Goal: Information Seeking & Learning: Find contact information

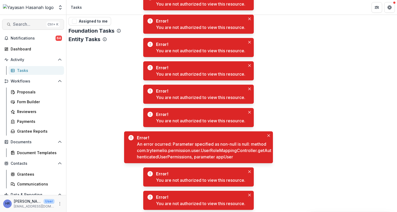
click at [28, 24] on span "Search..." at bounding box center [28, 24] width 31 height 5
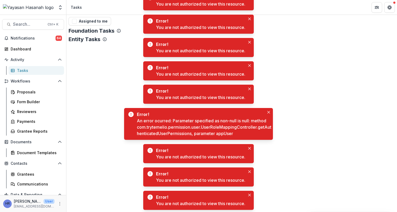
click at [23, 29] on button "Search... Ctrl + K" at bounding box center [33, 24] width 62 height 11
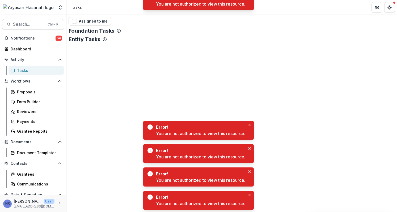
click at [24, 26] on span "Search..." at bounding box center [28, 24] width 31 height 5
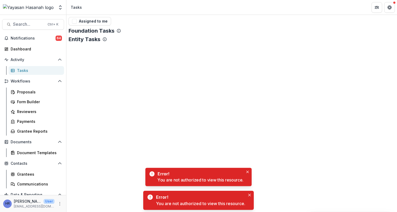
type input "**********"
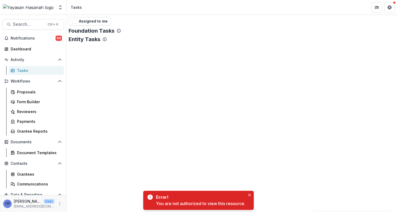
click at [34, 7] on img at bounding box center [28, 7] width 51 height 6
click at [387, 10] on button "Get Help" at bounding box center [390, 7] width 11 height 11
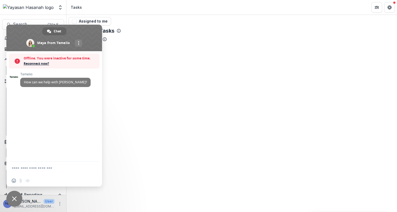
click at [14, 193] on span "Close chat" at bounding box center [14, 199] width 16 height 16
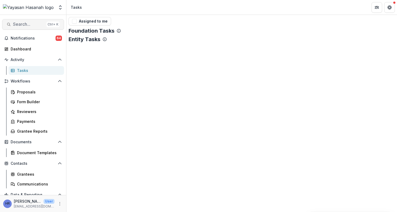
click at [31, 25] on span "Search..." at bounding box center [28, 24] width 31 height 5
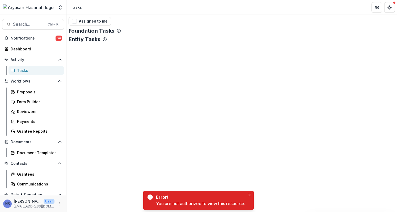
drag, startPoint x: 344, startPoint y: 58, endPoint x: 343, endPoint y: 61, distance: 3.5
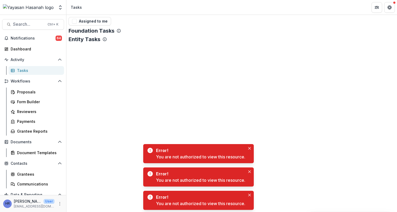
click at [55, 206] on div "HR [PERSON_NAME] User [PERSON_NAME][EMAIL_ADDRESS][DOMAIN_NAME]" at bounding box center [33, 204] width 60 height 10
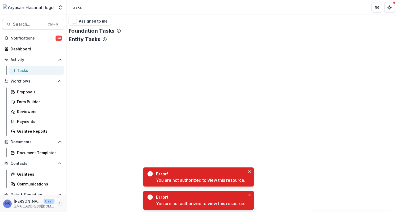
click at [58, 205] on icon "More" at bounding box center [60, 204] width 4 height 4
click at [74, 199] on button "Logout" at bounding box center [93, 201] width 57 height 9
click at [249, 172] on icon "Close" at bounding box center [249, 172] width 3 height 3
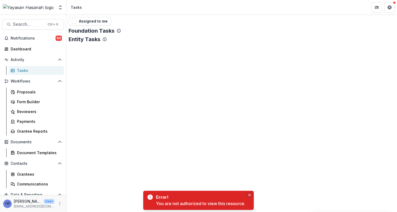
click at [249, 194] on icon "Close" at bounding box center [249, 195] width 3 height 3
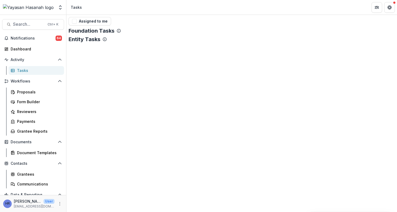
click at [55, 204] on div "HR [PERSON_NAME] User [PERSON_NAME][EMAIL_ADDRESS][DOMAIN_NAME]" at bounding box center [33, 204] width 60 height 10
click at [58, 204] on icon "More" at bounding box center [60, 204] width 4 height 4
click at [261, 115] on div "Assigned to me Foundation Tasks Entity Tasks" at bounding box center [231, 114] width 331 height 198
click at [59, 202] on button "More" at bounding box center [60, 204] width 6 height 6
click at [73, 199] on button "Logout" at bounding box center [93, 201] width 57 height 9
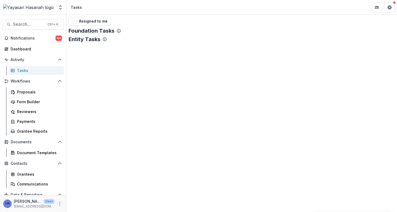
click at [60, 203] on icon "More" at bounding box center [60, 204] width 4 height 4
click at [155, 57] on div "Assigned to me Foundation Tasks Entity Tasks" at bounding box center [231, 114] width 331 height 198
click at [374, 32] on div "Foundation Tasks" at bounding box center [232, 31] width 327 height 6
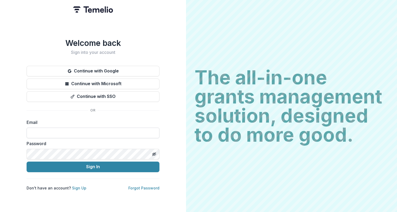
click at [150, 133] on input at bounding box center [93, 133] width 133 height 11
type input "**********"
click at [27, 162] on button "Sign In" at bounding box center [93, 167] width 133 height 11
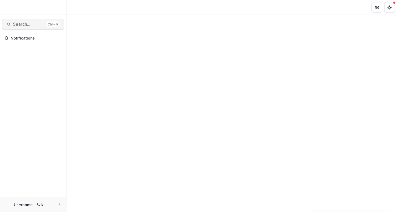
click at [34, 26] on span "Search..." at bounding box center [28, 24] width 31 height 5
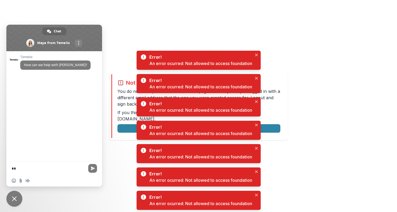
type textarea "**"
click at [15, 197] on span "Close chat" at bounding box center [14, 199] width 5 height 5
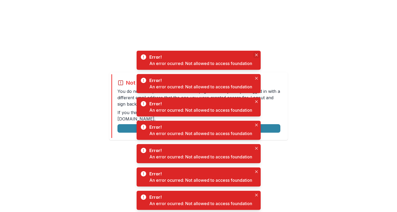
click at [258, 55] on icon "Close" at bounding box center [256, 55] width 3 height 3
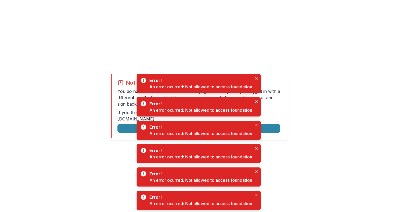
click at [286, 102] on div "Not allowed to view page You do not have permission to view the page. It is lik…" at bounding box center [198, 106] width 179 height 68
click at [274, 127] on button "Logout" at bounding box center [199, 128] width 163 height 9
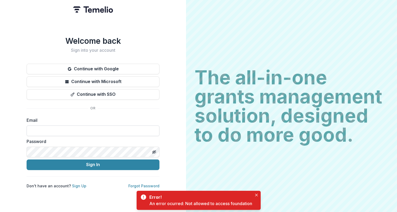
click at [80, 127] on input at bounding box center [93, 131] width 133 height 11
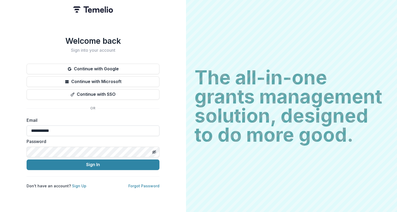
type input "**********"
click at [27, 160] on button "Sign In" at bounding box center [93, 165] width 133 height 11
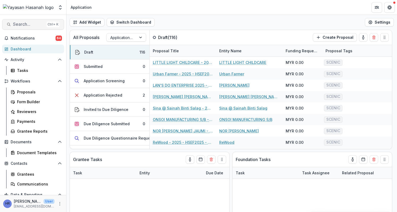
click at [41, 19] on button "Search... Ctrl + K" at bounding box center [33, 24] width 62 height 11
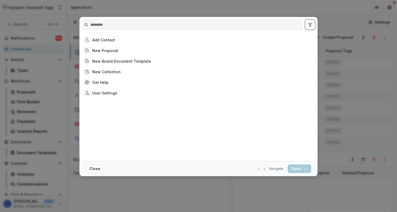
type input "*"
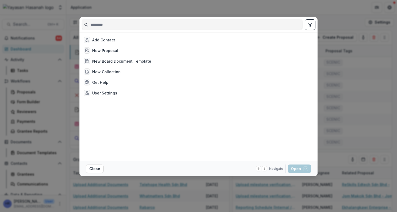
type input "*"
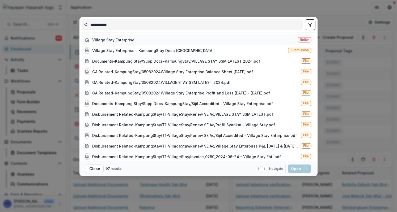
type input "**********"
click at [133, 42] on div "Village Stay Enterprise Entity" at bounding box center [198, 40] width 232 height 11
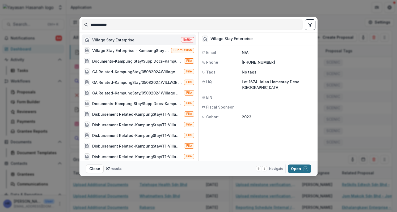
click at [294, 170] on button "Open with enter key" at bounding box center [299, 169] width 23 height 9
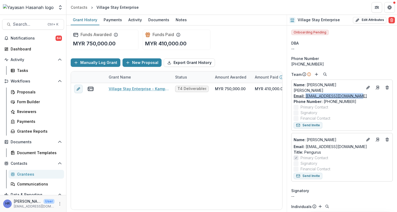
drag, startPoint x: 361, startPoint y: 94, endPoint x: 306, endPoint y: 95, distance: 54.5
click at [306, 95] on div "Email: khairulsahariman@yahoo.com" at bounding box center [342, 96] width 97 height 6
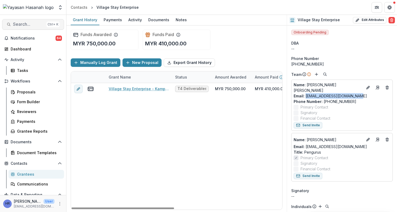
click at [37, 28] on button "Search... Ctrl + K" at bounding box center [33, 24] width 62 height 11
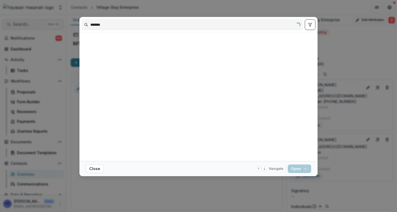
type input "*******"
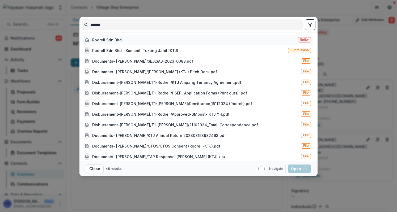
click at [120, 37] on div "Rodrell Sdn Bhd" at bounding box center [107, 40] width 30 height 6
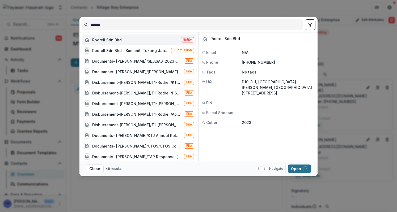
click at [294, 166] on button "Open with enter key" at bounding box center [299, 169] width 23 height 9
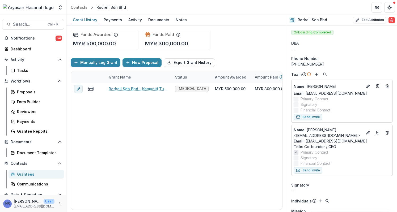
drag, startPoint x: 372, startPoint y: 94, endPoint x: 306, endPoint y: 94, distance: 65.7
click at [306, 94] on div "Email: nurulsyahirahnorzali0@gmail.com" at bounding box center [342, 94] width 97 height 6
copy link "nurulsyahirahnorzali0@gmail.com"
drag, startPoint x: 350, startPoint y: 143, endPoint x: 305, endPoint y: 142, distance: 45.2
click at [305, 142] on div "Email: yapsueyii@gmail.com" at bounding box center [342, 142] width 97 height 6
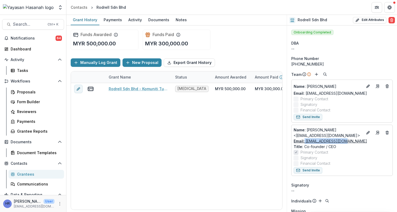
click at [306, 142] on link "Email: yapsueyii@gmail.com" at bounding box center [330, 142] width 73 height 6
click at [366, 158] on label "Signatory" at bounding box center [342, 158] width 97 height 6
drag, startPoint x: 359, startPoint y: 143, endPoint x: 306, endPoint y: 143, distance: 52.9
click at [306, 143] on div "Email: yapsueyii@gmail.com" at bounding box center [342, 142] width 97 height 6
copy link "yapsueyii@gmail.com"
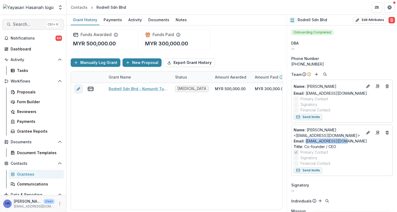
click at [30, 25] on span "Search..." at bounding box center [28, 24] width 31 height 5
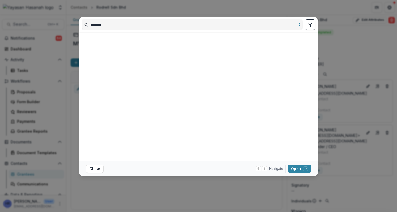
drag, startPoint x: 95, startPoint y: 27, endPoint x: 116, endPoint y: 24, distance: 20.4
click at [96, 27] on input "********" at bounding box center [192, 24] width 221 height 9
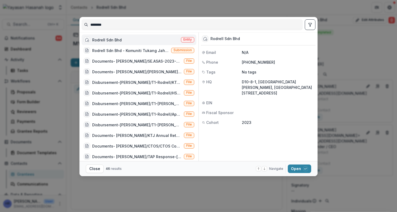
drag, startPoint x: 116, startPoint y: 24, endPoint x: 81, endPoint y: 25, distance: 34.6
click at [81, 25] on div "********" at bounding box center [199, 24] width 238 height 15
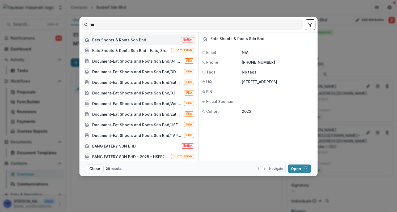
type input "***"
click at [152, 41] on div "Eats Shoots & Roots Sdn Bhd Entity" at bounding box center [139, 40] width 115 height 11
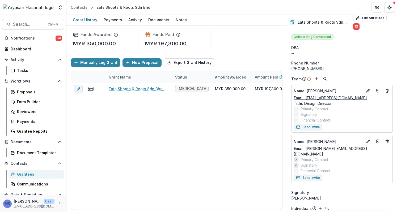
drag, startPoint x: 368, startPoint y: 94, endPoint x: 306, endPoint y: 94, distance: 62.0
click at [306, 95] on div "Email: shaolyn@eatsshootsandroots.org" at bounding box center [342, 98] width 97 height 6
copy link "shaolyn@eatsshootsandroots.org"
drag, startPoint x: 374, startPoint y: 144, endPoint x: 307, endPoint y: 145, distance: 67.8
click at [307, 146] on div "Email: beatrice@eatsshootsandroots.org" at bounding box center [342, 151] width 97 height 11
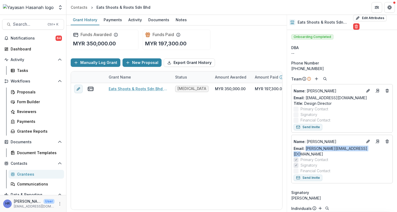
copy link "beatrice@eatsshootsandroots.org"
click at [24, 21] on button "Search... Ctrl + K" at bounding box center [33, 24] width 62 height 11
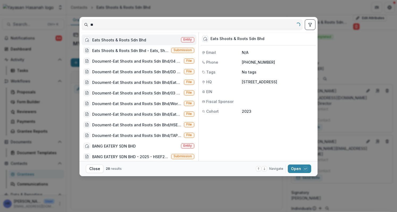
type input "*"
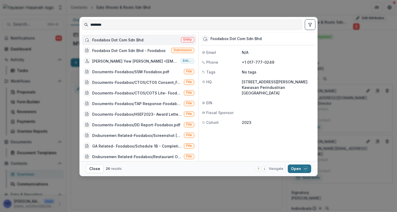
type input "********"
click at [293, 168] on button "Open with enter key" at bounding box center [299, 169] width 23 height 9
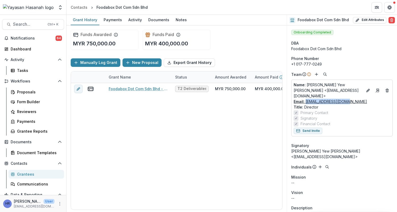
drag, startPoint x: 356, startPoint y: 98, endPoint x: 306, endPoint y: 96, distance: 50.3
click at [306, 99] on div "Email: dicklim@foodabox.com" at bounding box center [342, 102] width 97 height 6
copy link "dicklim@foodabox.com"
click at [23, 23] on span "Search..." at bounding box center [28, 24] width 31 height 5
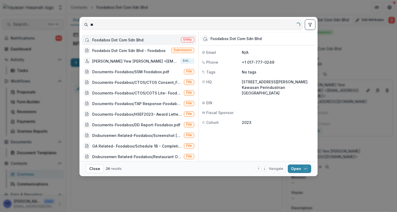
type input "*"
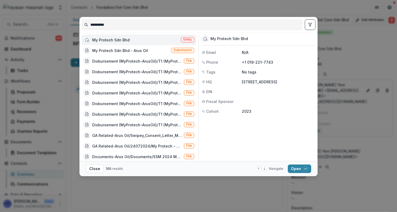
type input "**********"
click at [108, 42] on div "My Protech Sdn Bhd" at bounding box center [110, 40] width 37 height 6
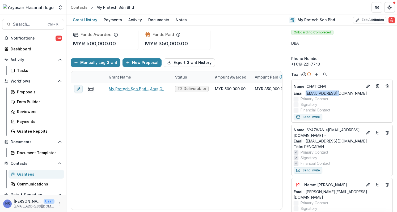
drag, startPoint x: 344, startPoint y: 94, endPoint x: 306, endPoint y: 95, distance: 38.6
click at [306, 95] on div "Email: chai@arusoil.com" at bounding box center [342, 94] width 97 height 6
copy link "chai@arusoil.com"
drag, startPoint x: 351, startPoint y: 142, endPoint x: 306, endPoint y: 141, distance: 45.0
click at [306, 141] on div "Email: syazwan@arusoil.com" at bounding box center [342, 142] width 97 height 6
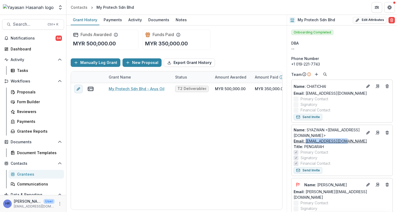
copy link "syazwan@arusoil.com"
click at [31, 20] on button "Search... Ctrl + K" at bounding box center [33, 24] width 62 height 11
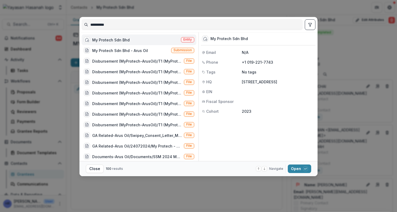
drag, startPoint x: 89, startPoint y: 27, endPoint x: 66, endPoint y: 27, distance: 22.9
click at [66, 27] on div "**********" at bounding box center [198, 106] width 397 height 212
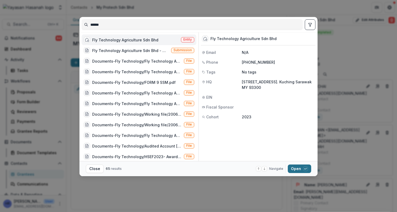
type input "******"
click at [293, 168] on button "Open with enter key" at bounding box center [299, 169] width 23 height 9
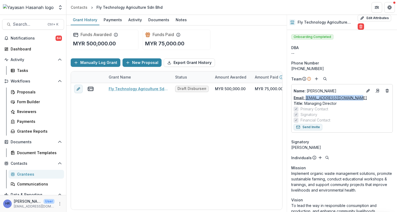
drag, startPoint x: 375, startPoint y: 100, endPoint x: 306, endPoint y: 100, distance: 68.6
click at [306, 100] on div "Email: peichinwormingup@gmail.com" at bounding box center [342, 98] width 97 height 6
copy link "peichinwormingup@gmail.com"
click at [34, 27] on span "Search..." at bounding box center [28, 24] width 31 height 5
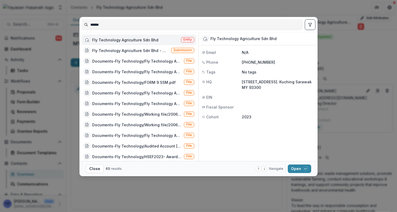
drag, startPoint x: 111, startPoint y: 25, endPoint x: 89, endPoint y: 26, distance: 21.3
click at [89, 26] on input "******" at bounding box center [192, 24] width 221 height 9
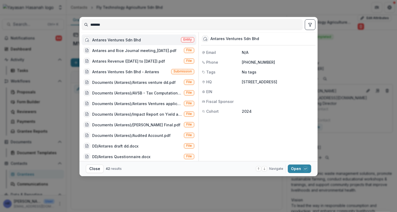
type input "*******"
click at [138, 43] on div "Antares Ventures Sdn Bhd Entity" at bounding box center [139, 40] width 115 height 11
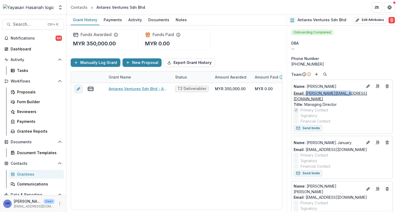
drag, startPoint x: 356, startPoint y: 95, endPoint x: 306, endPoint y: 93, distance: 49.8
click at [306, 93] on div "Email: brendan.kon@gmail.com" at bounding box center [342, 96] width 97 height 11
copy link "brendan.kon@gmail.com"
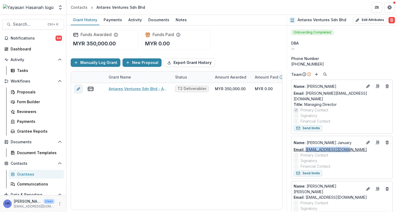
drag, startPoint x: 351, startPoint y: 143, endPoint x: 306, endPoint y: 144, distance: 45.0
click at [306, 147] on div "Email: ctmariamjr@gmail.com" at bounding box center [342, 150] width 97 height 6
copy link "ctmariamjr@gmail.com"
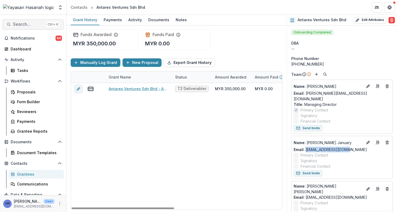
click at [35, 23] on span "Search..." at bounding box center [28, 24] width 31 height 5
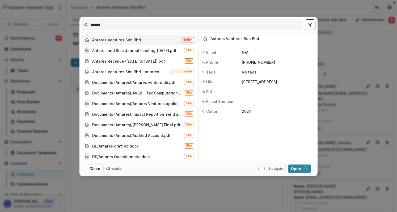
drag, startPoint x: 143, startPoint y: 28, endPoint x: 82, endPoint y: 24, distance: 61.0
click at [84, 25] on input "*******" at bounding box center [192, 24] width 221 height 9
type input "*********"
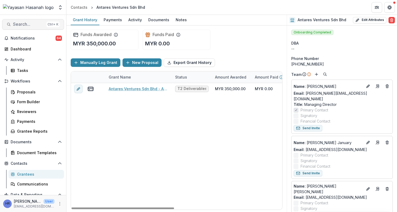
click at [27, 23] on span "Search..." at bounding box center [28, 24] width 31 height 5
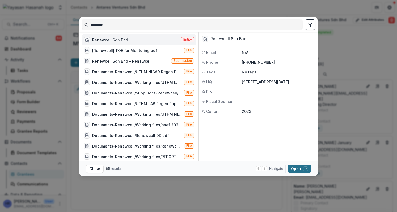
click at [295, 167] on button "Open with enter key" at bounding box center [299, 169] width 23 height 9
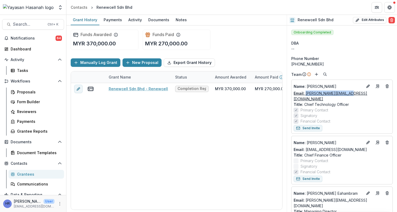
drag, startPoint x: 355, startPoint y: 95, endPoint x: 306, endPoint y: 96, distance: 48.9
click at [306, 96] on div "Email: najmi@renewcell.com.my" at bounding box center [342, 96] width 97 height 11
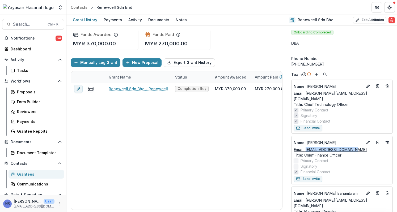
drag, startPoint x: 361, startPoint y: 145, endPoint x: 306, endPoint y: 147, distance: 55.1
click at [306, 147] on div "Email: hidayah@renewcell.com.my" at bounding box center [342, 150] width 97 height 6
click at [40, 24] on span "Search..." at bounding box center [28, 24] width 31 height 5
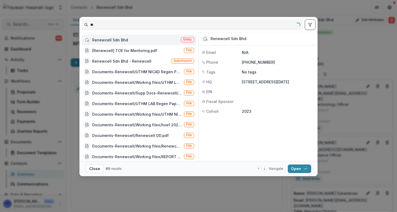
type input "*"
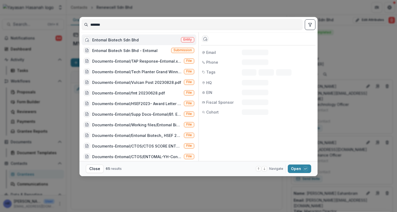
type input "*******"
click at [121, 38] on div "Entomal Biotech Sdn Bhd" at bounding box center [115, 40] width 47 height 6
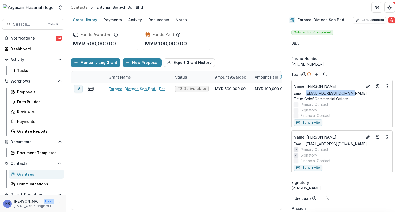
drag, startPoint x: 358, startPoint y: 93, endPoint x: 306, endPoint y: 93, distance: 51.9
click at [306, 93] on div "Email: yanni.entomal@gmail.com" at bounding box center [342, 94] width 97 height 6
drag, startPoint x: 362, startPoint y: 145, endPoint x: 306, endPoint y: 144, distance: 56.1
click at [306, 144] on div "Email: entomal.epcc@gmail.com" at bounding box center [342, 144] width 97 height 6
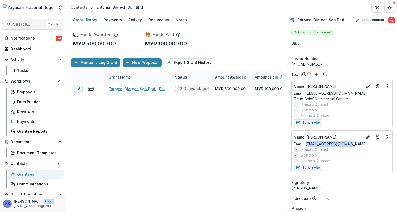
click at [38, 25] on span "Search..." at bounding box center [28, 24] width 31 height 5
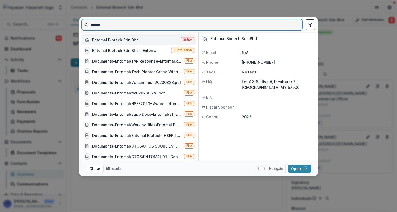
drag, startPoint x: 96, startPoint y: 23, endPoint x: 72, endPoint y: 24, distance: 24.2
click at [72, 24] on div "******* Entomal Biotech Sdn Bhd Entity Entomal Biotech Sdn Bhd - Entomal Submis…" at bounding box center [198, 106] width 397 height 212
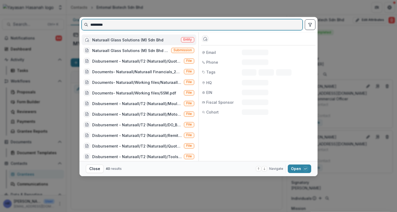
type input "*********"
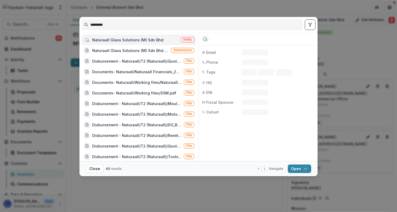
click at [124, 39] on div "Naturaall Glass Solutions (M) Sdn Bhd" at bounding box center [127, 40] width 71 height 6
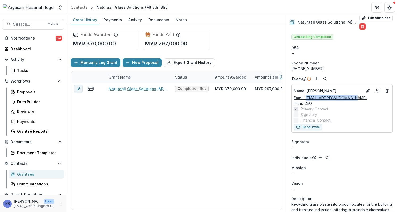
drag, startPoint x: 358, startPoint y: 97, endPoint x: 305, endPoint y: 99, distance: 52.4
click at [305, 99] on div "Email: sandhya@naturaall.com.my" at bounding box center [342, 98] width 97 height 6
click at [9, 24] on icon "button" at bounding box center [9, 24] width 4 height 4
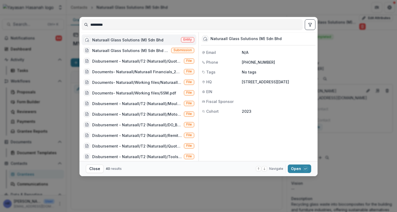
click at [301, 165] on footer "Close 40 results Navigate up and down with arrow keys Open with enter key" at bounding box center [199, 168] width 238 height 15
click at [301, 168] on button "Open with enter key" at bounding box center [299, 169] width 23 height 9
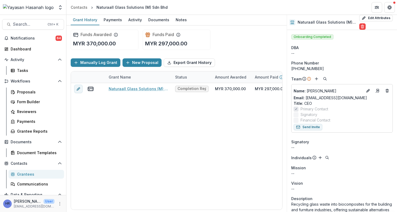
scroll to position [27, 0]
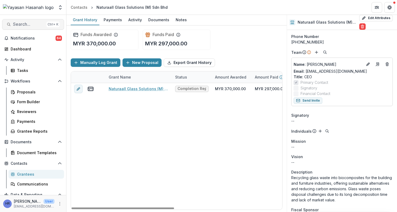
click at [32, 24] on span "Search..." at bounding box center [28, 24] width 31 height 5
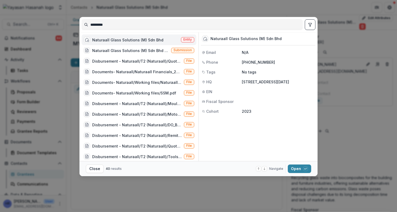
click at [87, 26] on input "*********" at bounding box center [192, 24] width 221 height 9
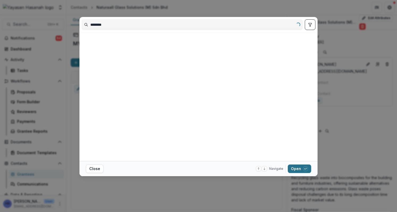
type input "********"
click at [293, 167] on button "Open with enter key" at bounding box center [299, 169] width 23 height 9
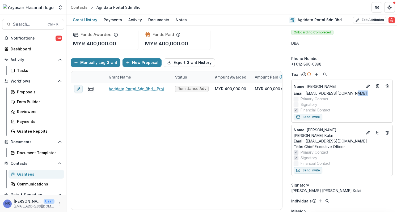
click at [355, 96] on div "Name : Divya Flavia Email: divya.agridata@gmail.com Primary Contact Signatory F…" at bounding box center [342, 97] width 97 height 31
drag, startPoint x: 355, startPoint y: 139, endPoint x: 306, endPoint y: 139, distance: 48.7
click at [306, 139] on div "Email: agridataportal@gmail.com" at bounding box center [342, 142] width 97 height 6
drag, startPoint x: 369, startPoint y: 94, endPoint x: 306, endPoint y: 94, distance: 62.8
click at [306, 94] on div "Email: divya.agridata@gmail.com" at bounding box center [342, 94] width 97 height 6
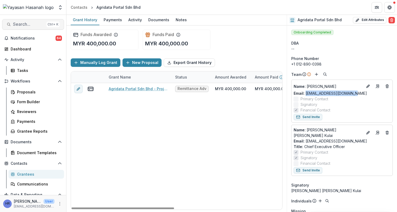
click at [21, 25] on span "Search..." at bounding box center [28, 24] width 31 height 5
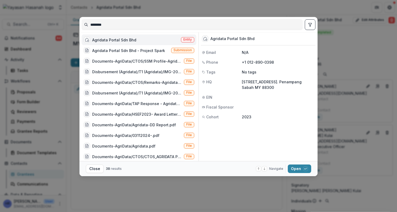
drag, startPoint x: 151, startPoint y: 24, endPoint x: 62, endPoint y: 19, distance: 89.0
click at [62, 19] on div "******** Agridata Portal Sdn Bhd Entity Agridata Portal Sdn Bhd - Project Spark…" at bounding box center [198, 106] width 397 height 212
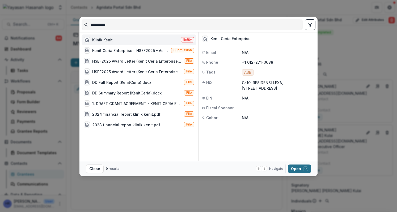
type input "**********"
click at [294, 169] on button "Open with enter key" at bounding box center [299, 169] width 23 height 9
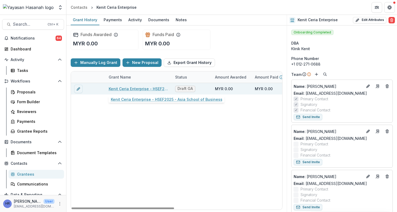
click at [110, 88] on link "Kenit Ceria Enterprise - HSEF2025 - Asia School of Business" at bounding box center [139, 89] width 60 height 6
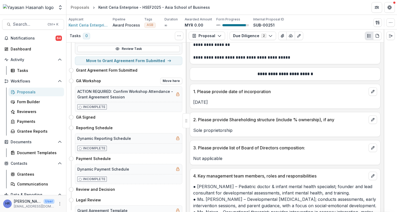
scroll to position [218, 0]
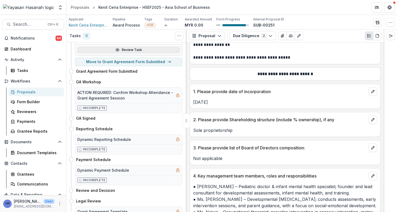
click at [139, 48] on link "Review Task" at bounding box center [128, 50] width 103 height 6
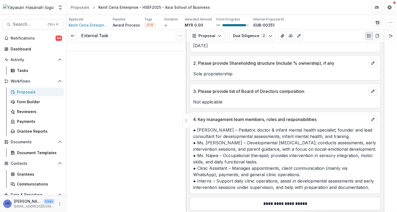
scroll to position [198, 0]
